Goal: Use online tool/utility: Utilize a website feature to perform a specific function

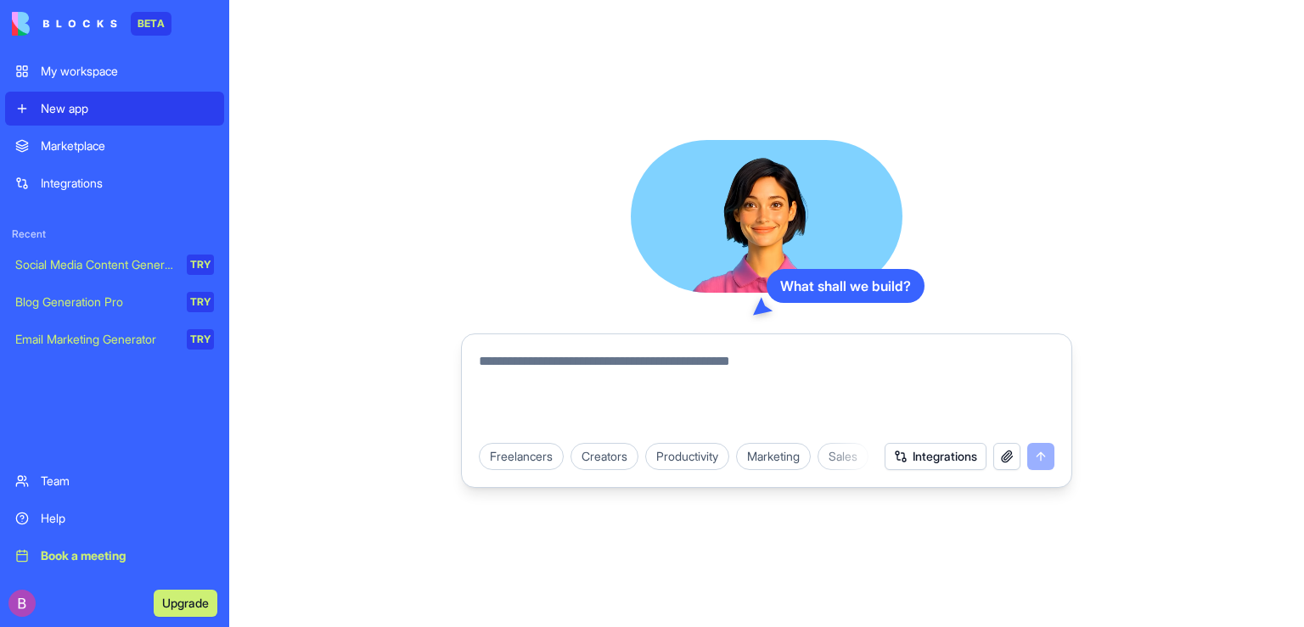
click at [87, 157] on link "Marketplace" at bounding box center [114, 146] width 219 height 34
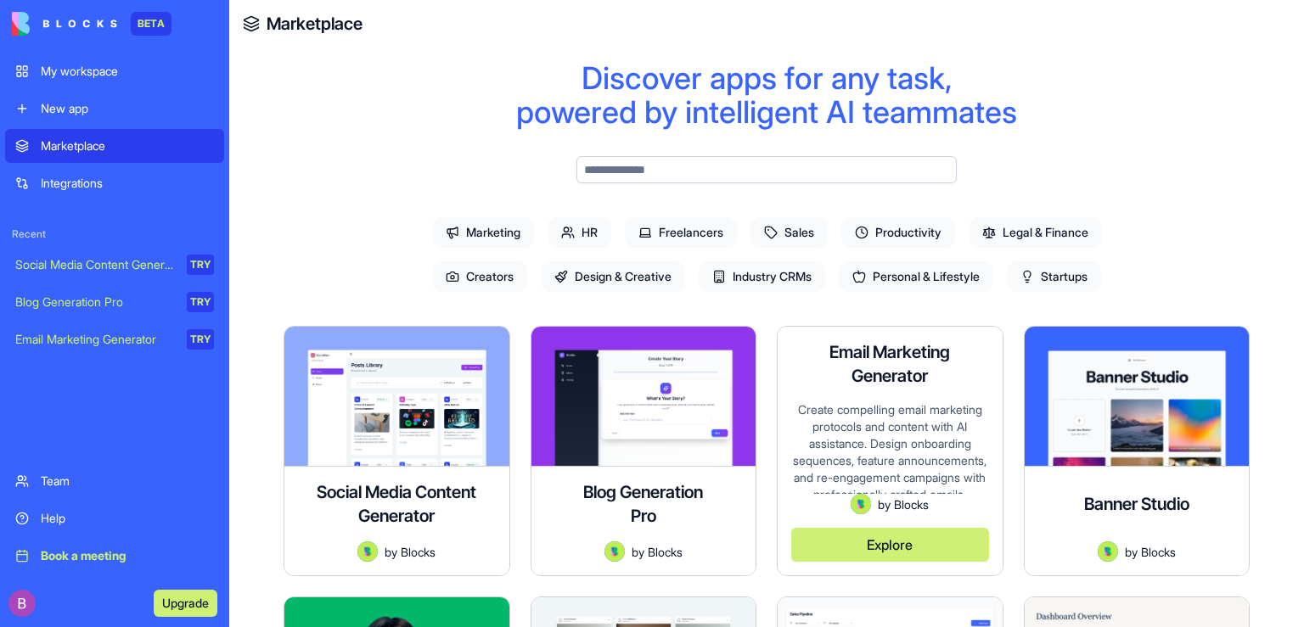
click at [911, 418] on div "Create compelling email marketing protocols and content with AI assistance. Des…" at bounding box center [890, 447] width 198 height 93
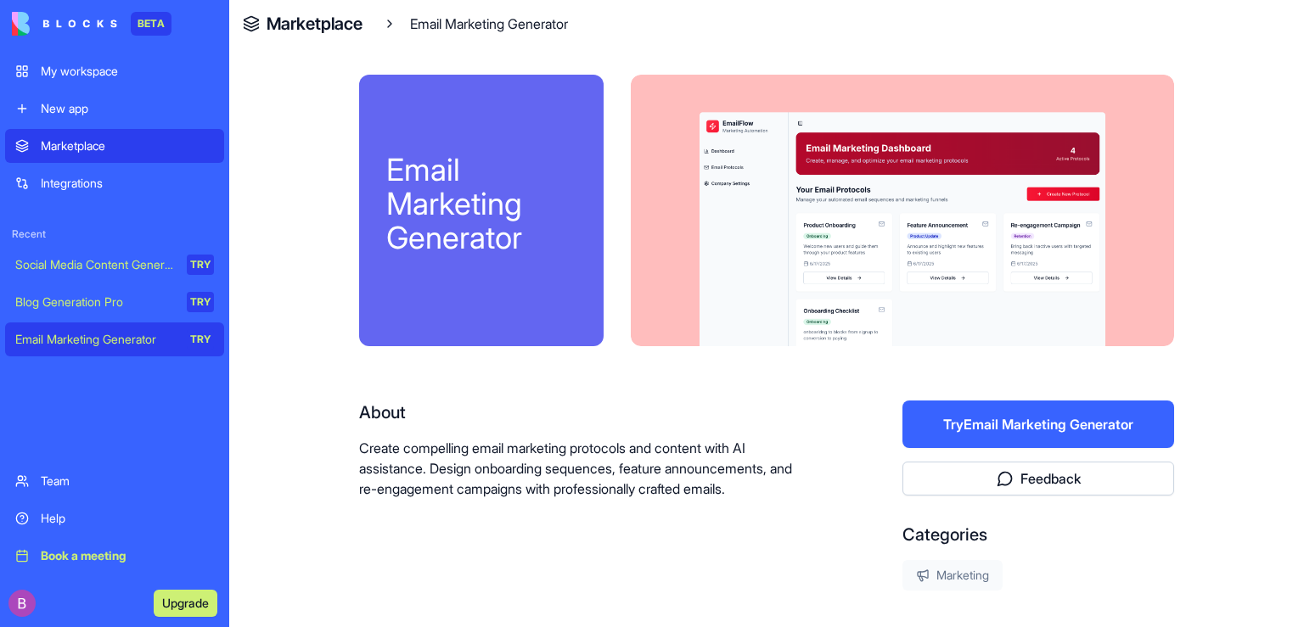
click at [1042, 431] on button "Try Email Marketing Generator" at bounding box center [1038, 425] width 272 height 48
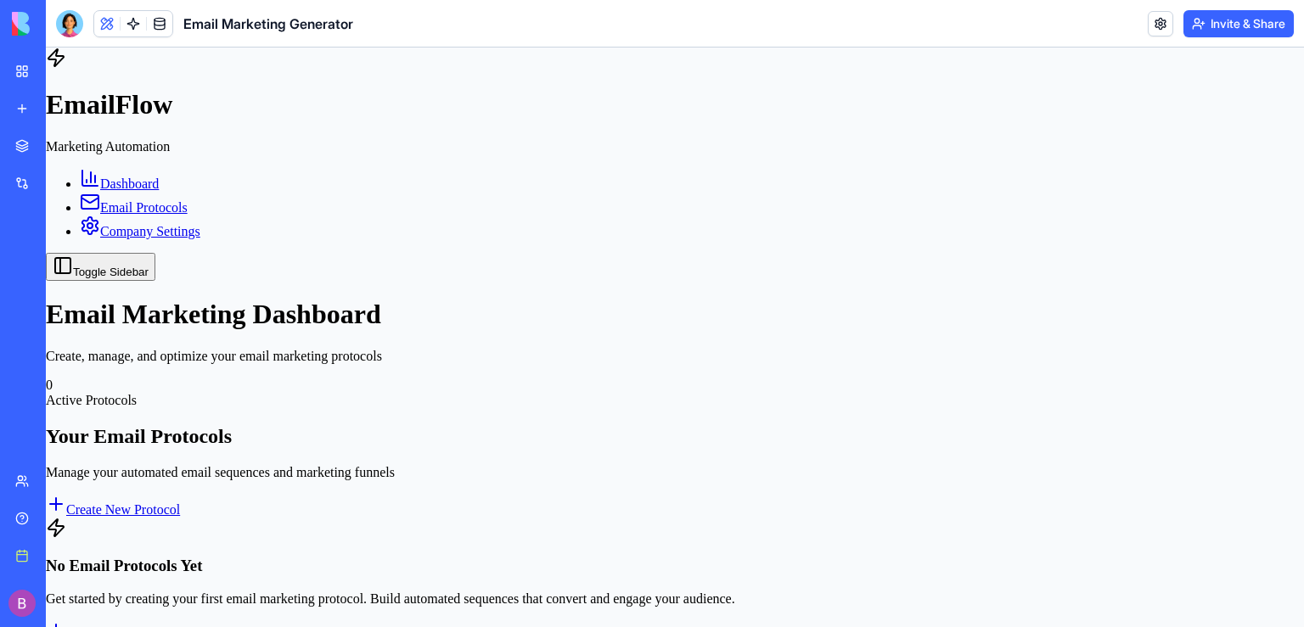
click at [124, 202] on span "Email Protocols" at bounding box center [143, 207] width 87 height 14
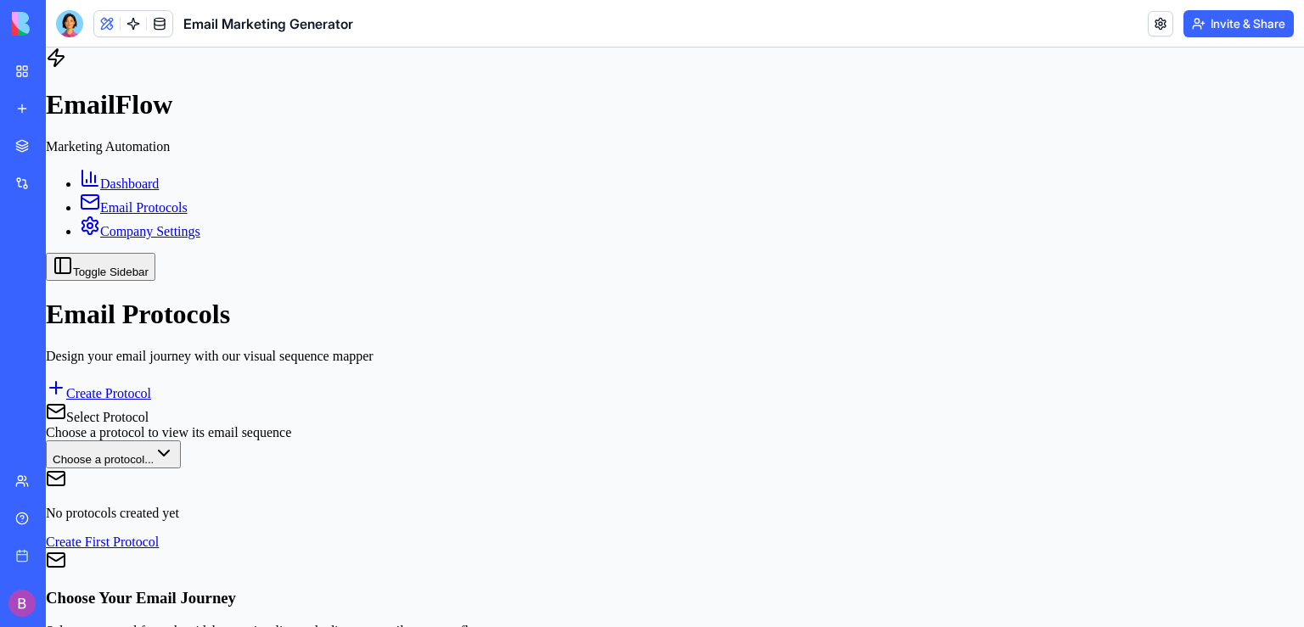
click at [63, 64] on div "My workspace" at bounding box center [52, 71] width 22 height 17
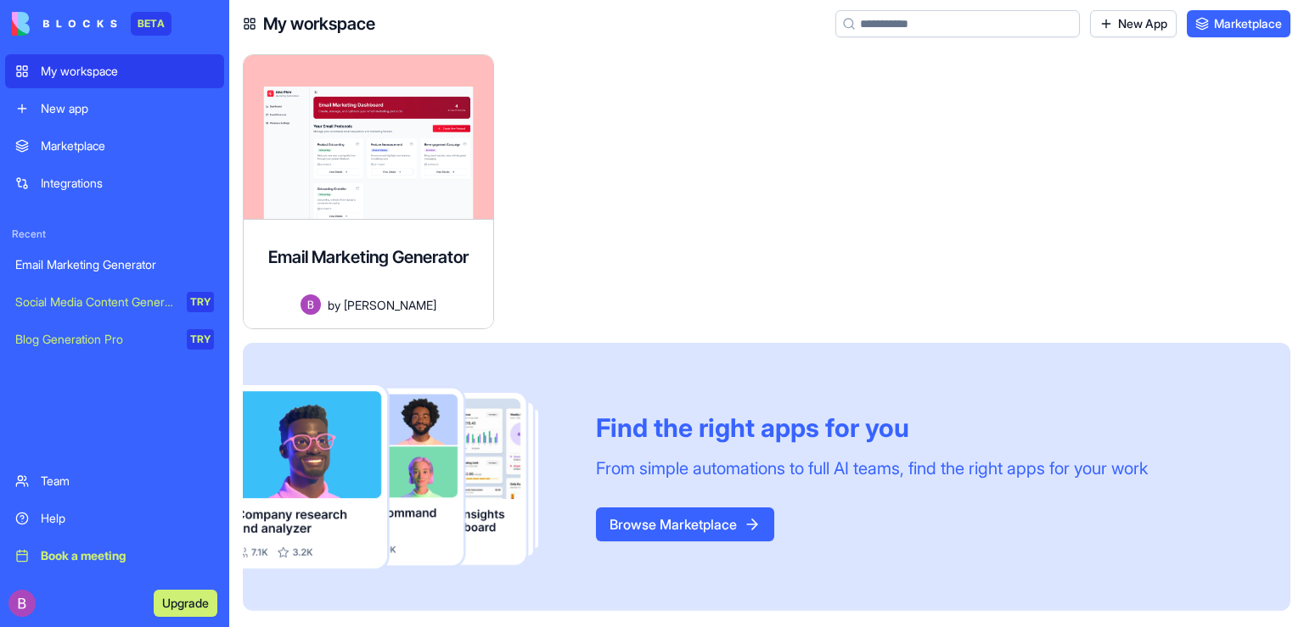
click at [676, 521] on button "Browse Marketplace" at bounding box center [685, 525] width 178 height 34
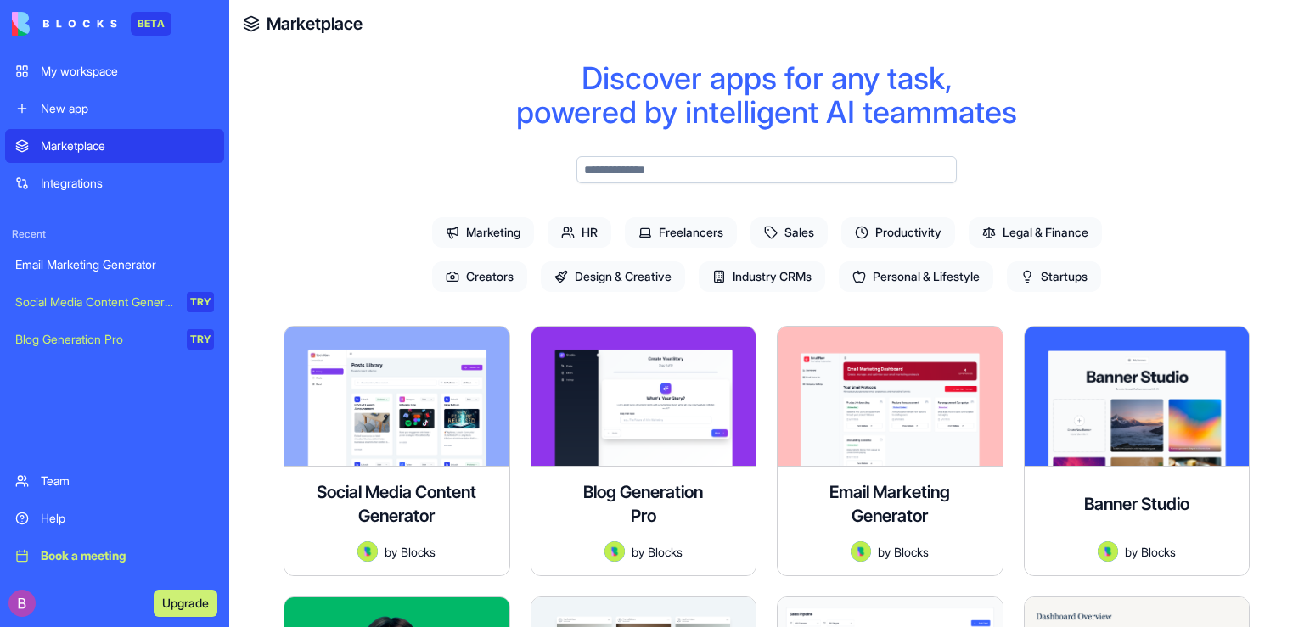
click at [780, 276] on span "Industry CRMs" at bounding box center [761, 276] width 126 height 31
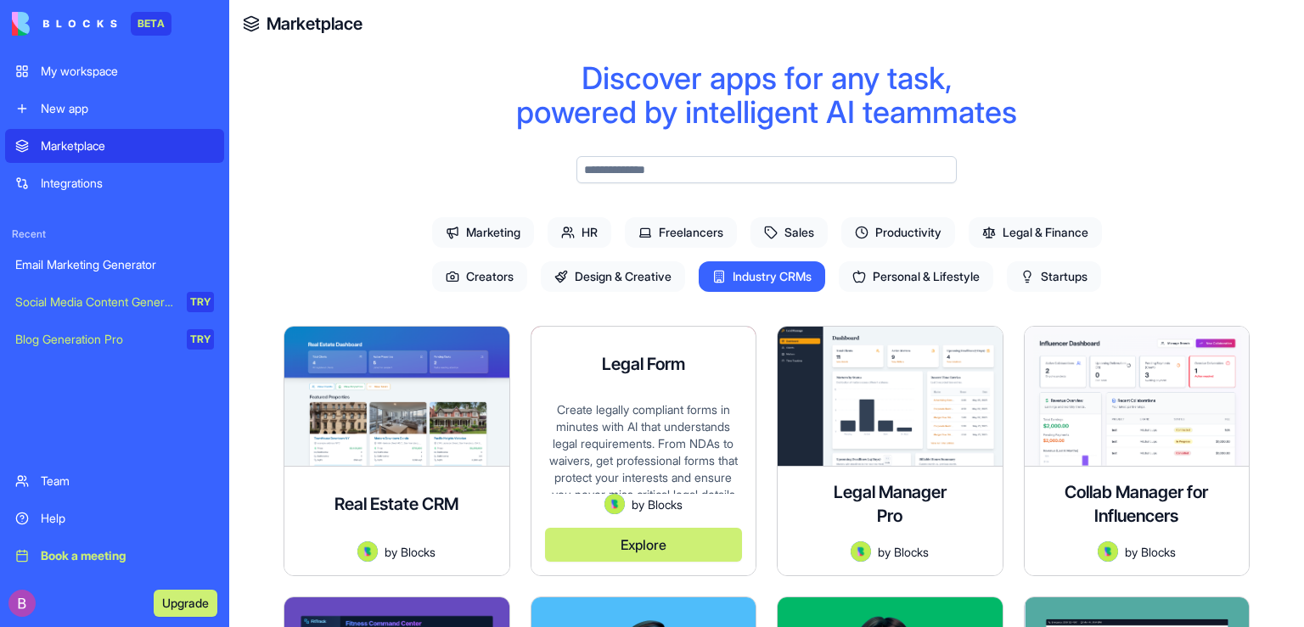
click at [656, 427] on div "Create legally compliant forms in minutes with AI that understands legal requir…" at bounding box center [644, 447] width 198 height 93
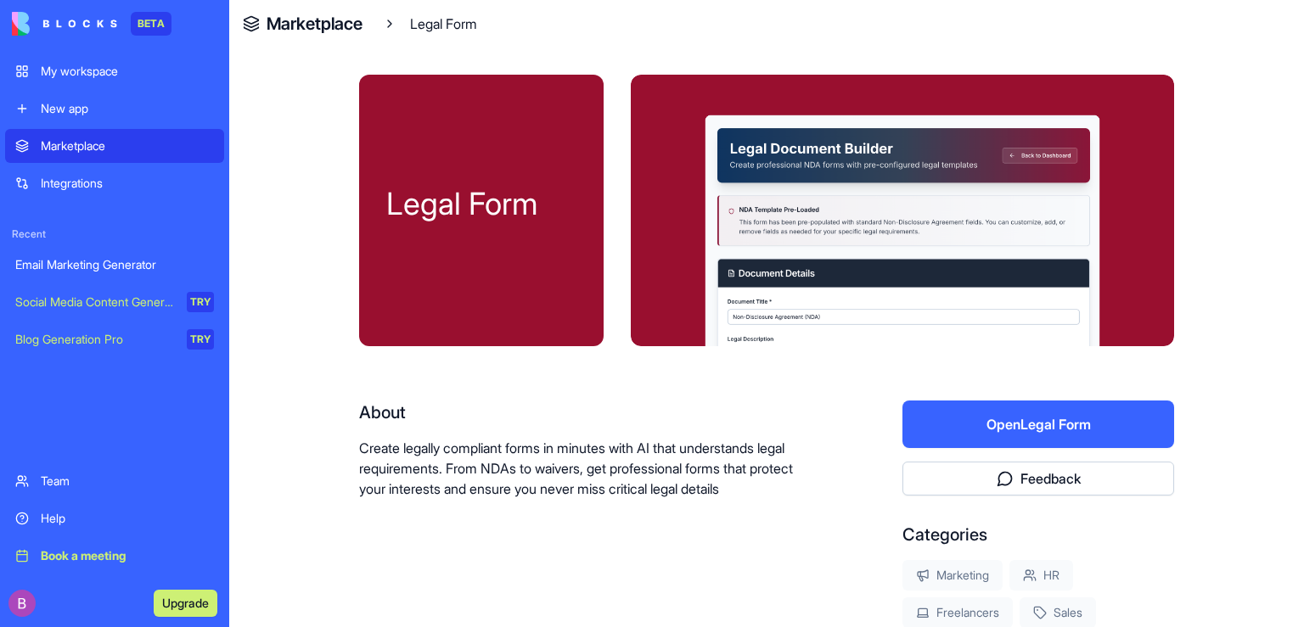
click at [90, 179] on div "Integrations" at bounding box center [127, 183] width 173 height 17
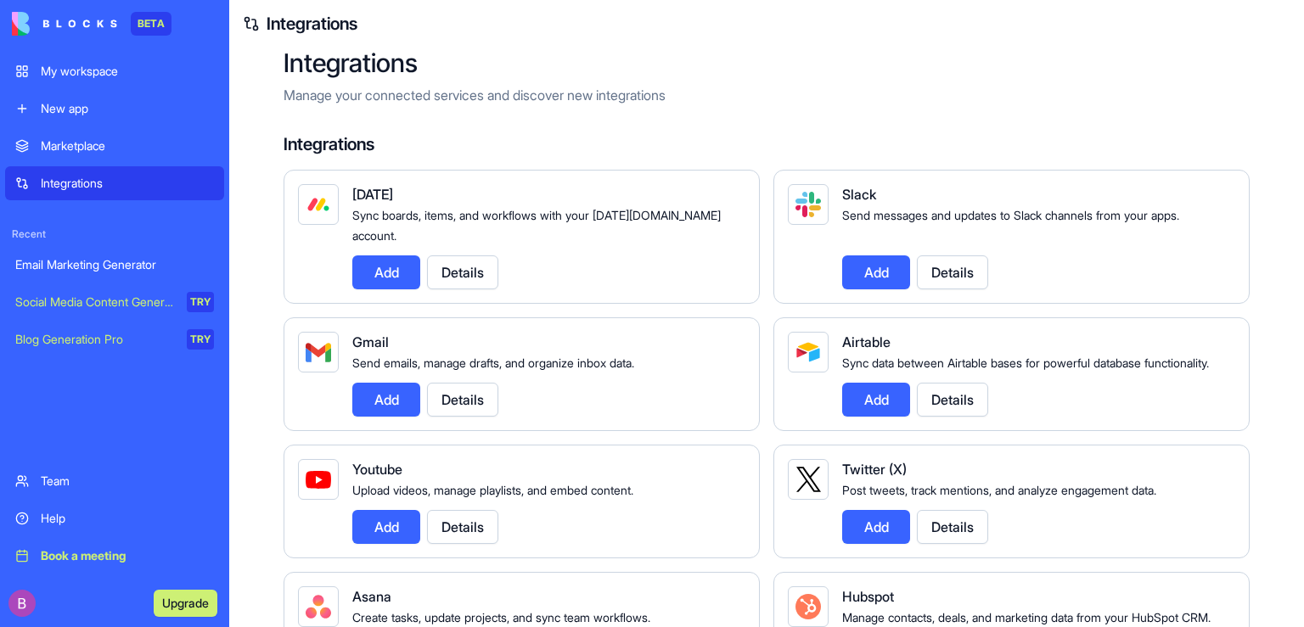
click at [87, 136] on link "Marketplace" at bounding box center [114, 146] width 219 height 34
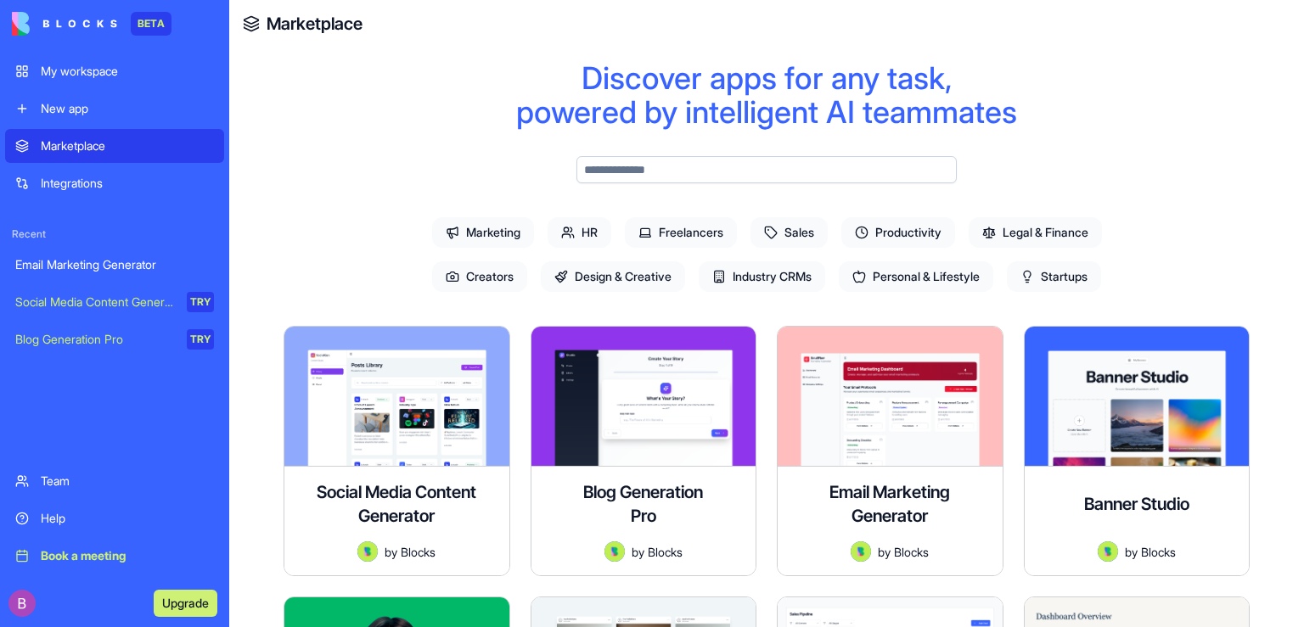
click at [701, 233] on span "Freelancers" at bounding box center [681, 232] width 112 height 31
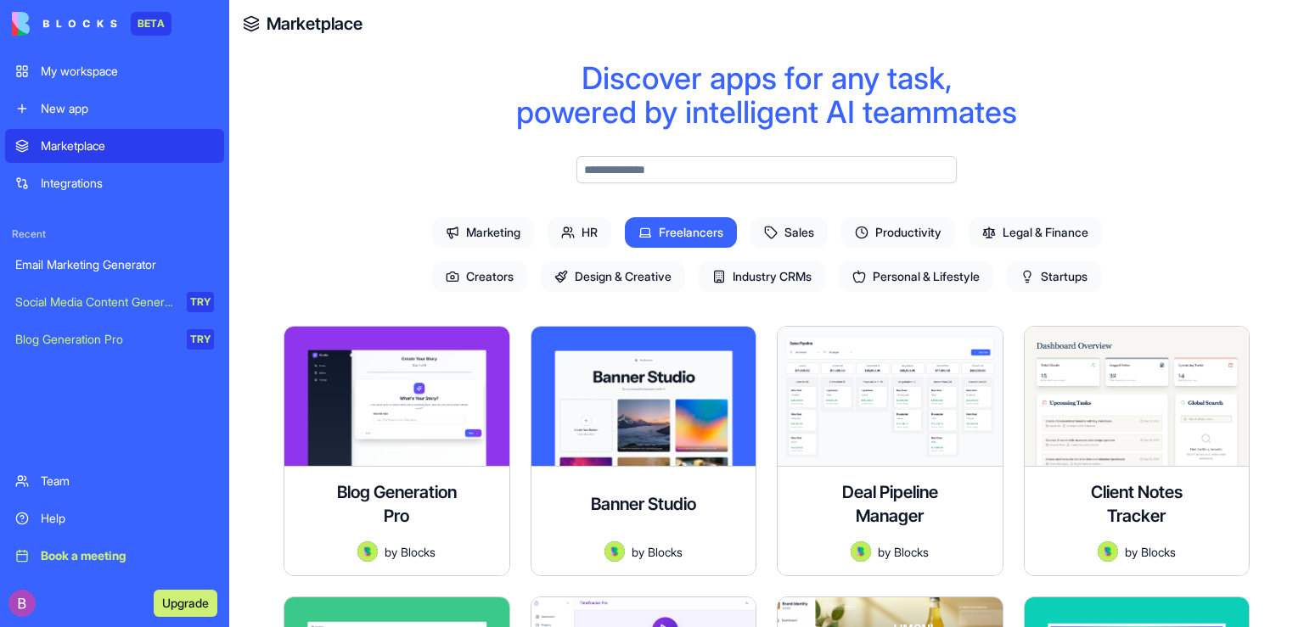
drag, startPoint x: 1292, startPoint y: 349, endPoint x: 1284, endPoint y: 337, distance: 14.1
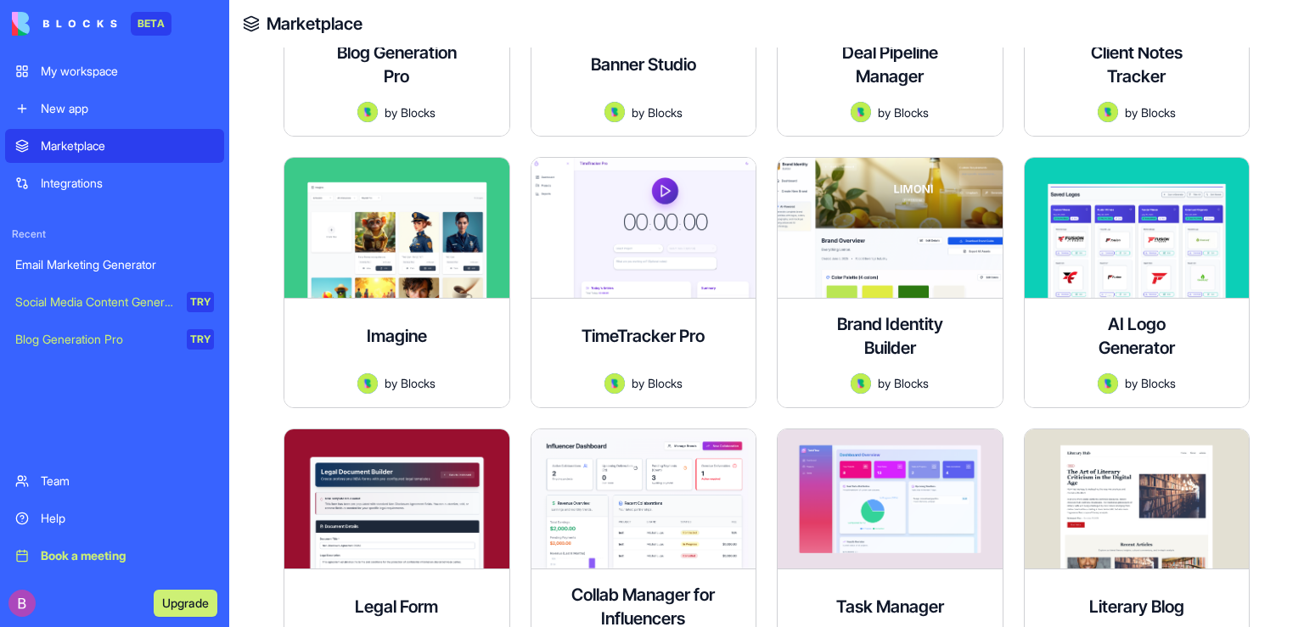
scroll to position [489, 0]
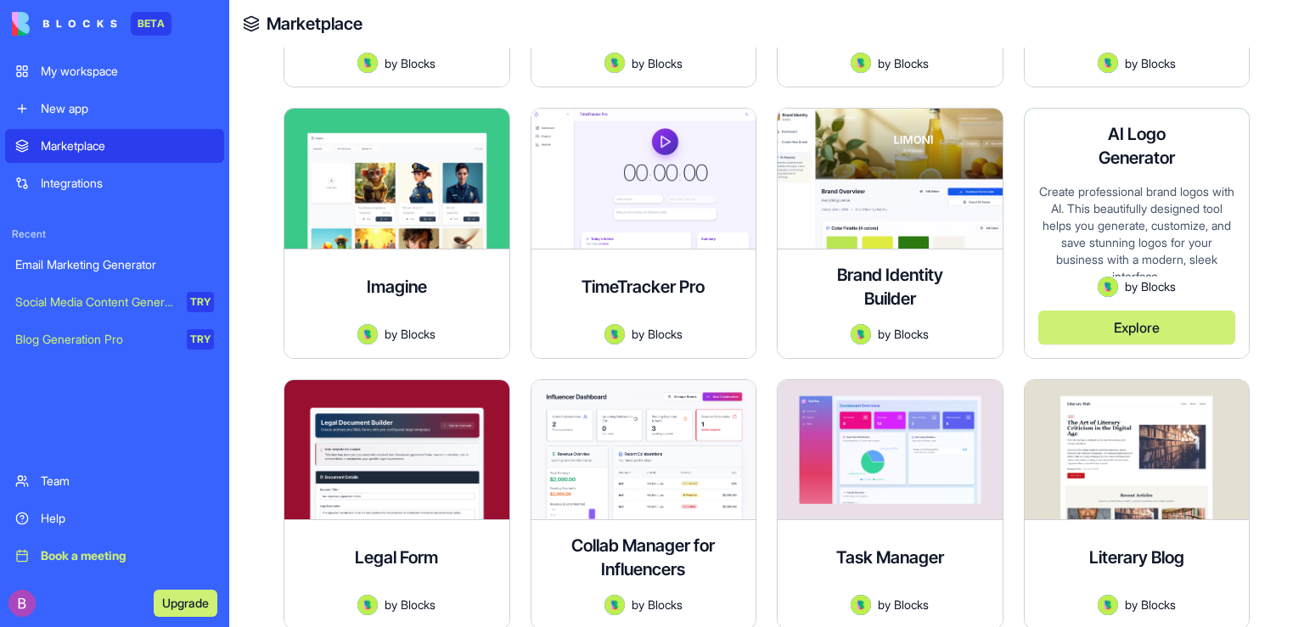
click at [1139, 261] on div "Create professional brand logos with AI. This beautifully designed tool helps y…" at bounding box center [1137, 229] width 198 height 93
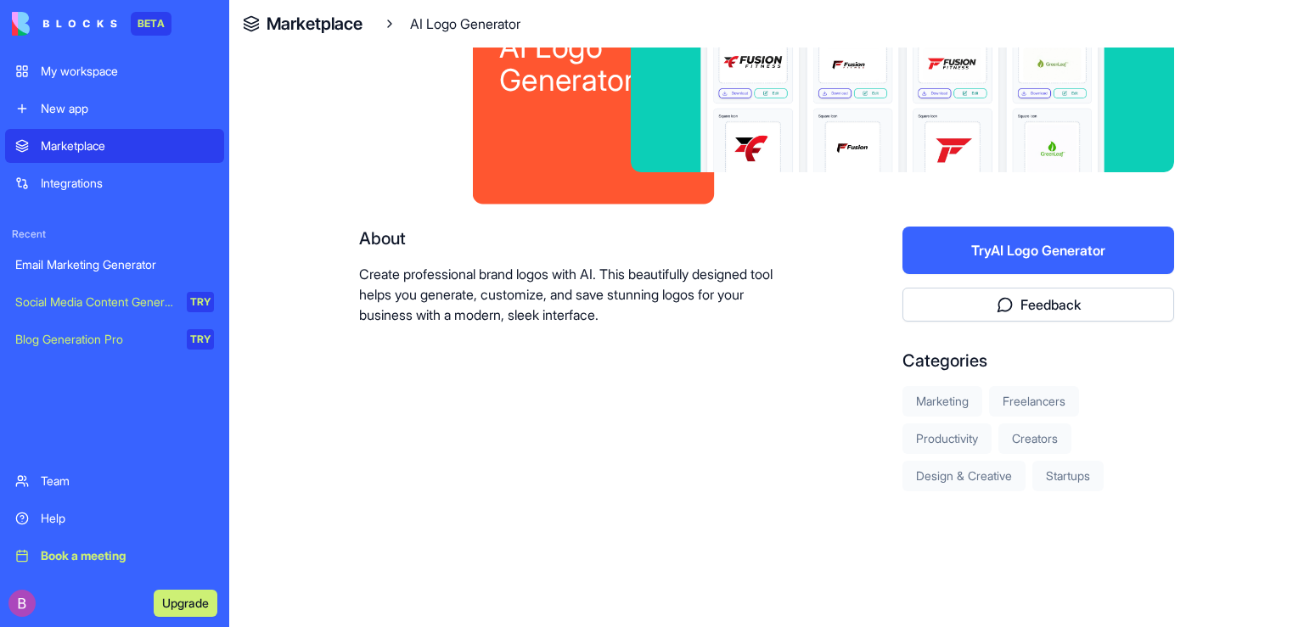
scroll to position [173, 0]
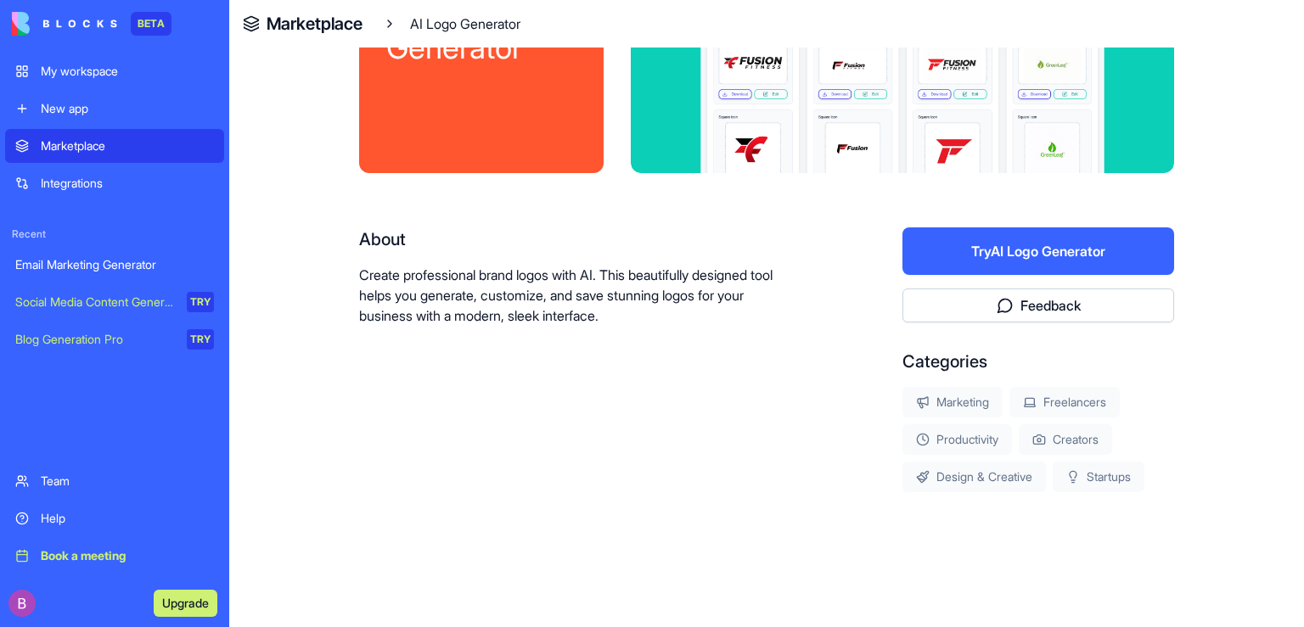
click at [1108, 258] on button "Try AI Logo Generator" at bounding box center [1038, 251] width 272 height 48
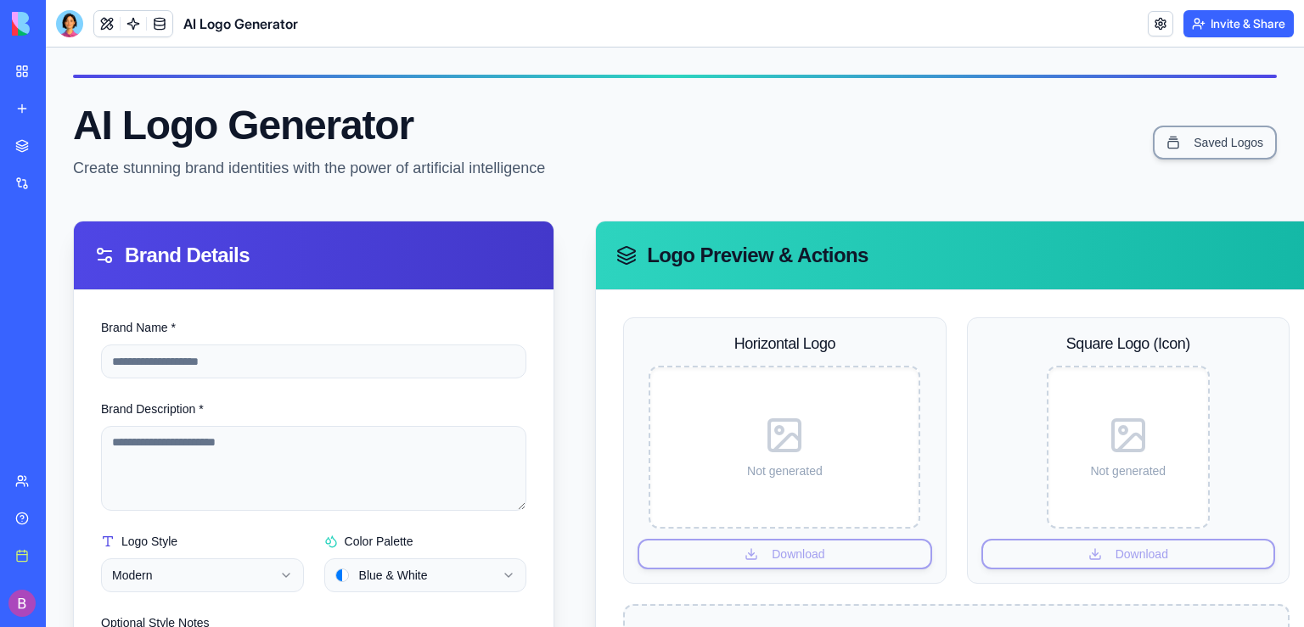
drag, startPoint x: 1300, startPoint y: 160, endPoint x: 1329, endPoint y: 53, distance: 110.8
